Goal: Go to known website: Go to known website

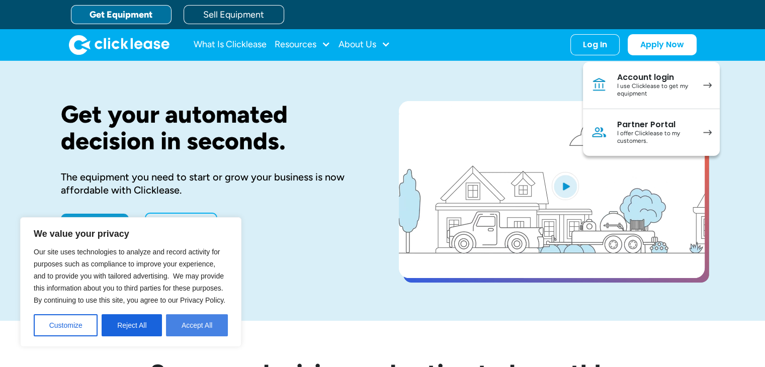
click at [188, 328] on button "Accept All" at bounding box center [197, 325] width 62 height 22
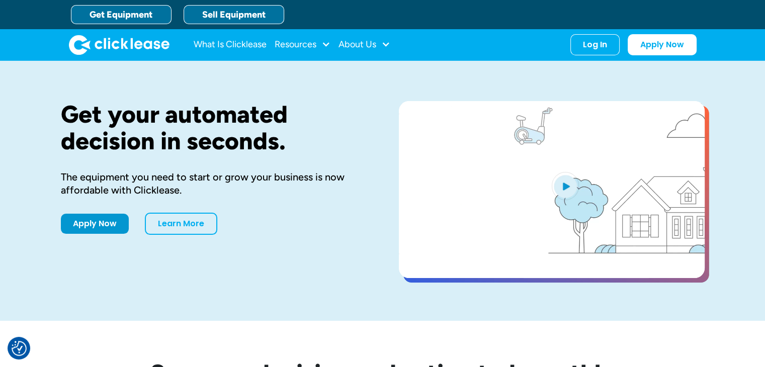
click at [264, 17] on link "Sell Equipment" at bounding box center [234, 14] width 101 height 19
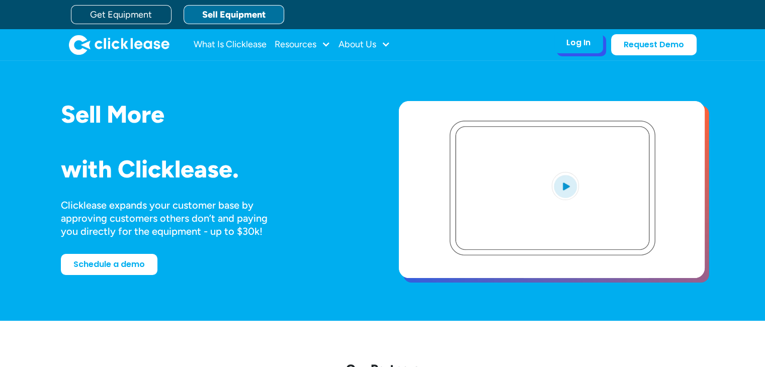
click at [597, 48] on div "Log In Account login I use Clicklease to get my equipment Partner Portal I offe…" at bounding box center [578, 42] width 49 height 21
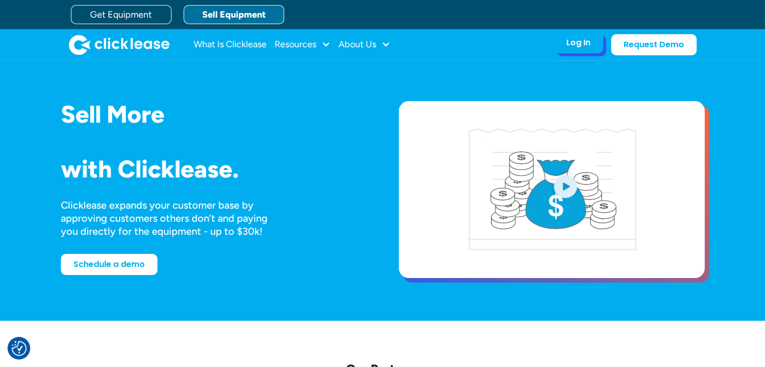
click at [560, 42] on div "Log In Account login I use Clicklease to get my equipment Partner Portal I offe…" at bounding box center [578, 42] width 49 height 21
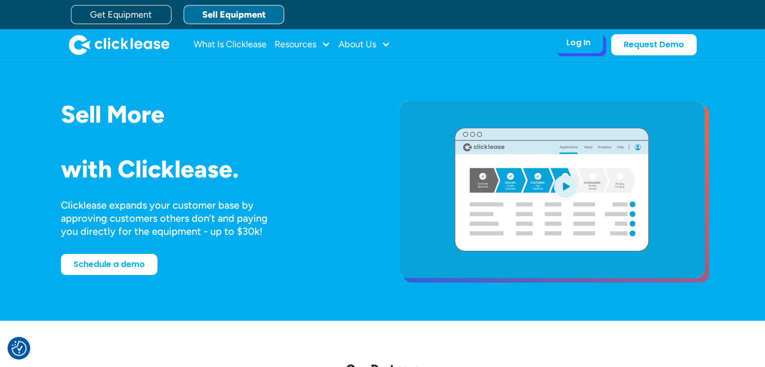
click at [576, 43] on div "Log In" at bounding box center [578, 43] width 24 height 10
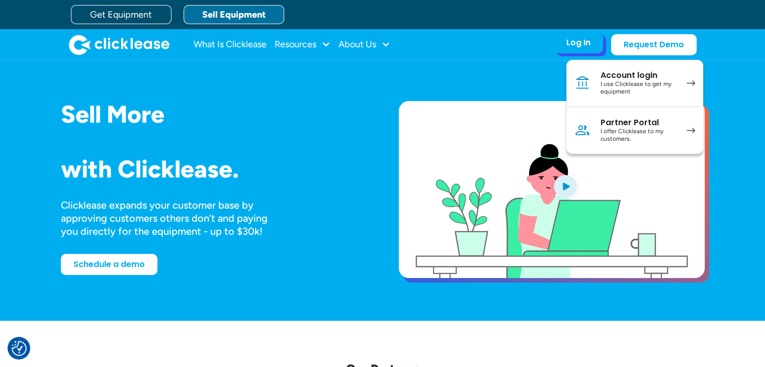
click at [624, 119] on div "Partner Portal" at bounding box center [638, 123] width 76 height 10
